Goal: Transaction & Acquisition: Register for event/course

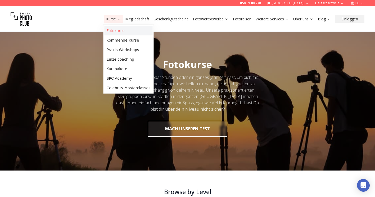
click at [107, 32] on link "Fotokurse" at bounding box center [128, 31] width 48 height 10
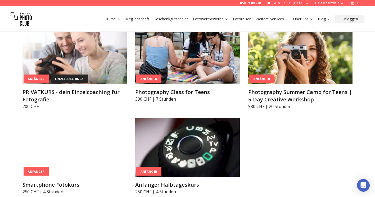
scroll to position [351, 0]
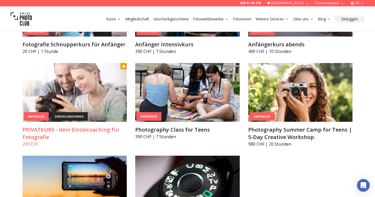
click at [70, 102] on img at bounding box center [74, 92] width 104 height 59
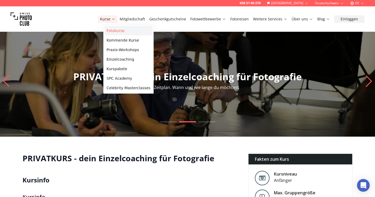
click at [118, 34] on link "Fotokurse" at bounding box center [128, 31] width 48 height 10
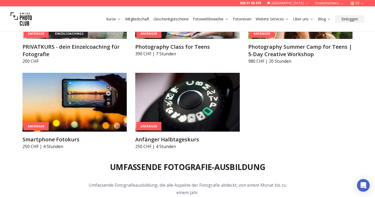
scroll to position [438, 0]
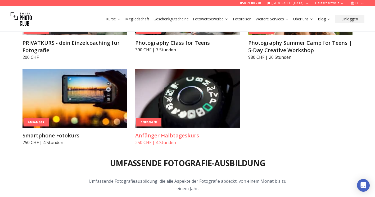
click at [208, 105] on img at bounding box center [187, 98] width 104 height 59
